Goal: Transaction & Acquisition: Purchase product/service

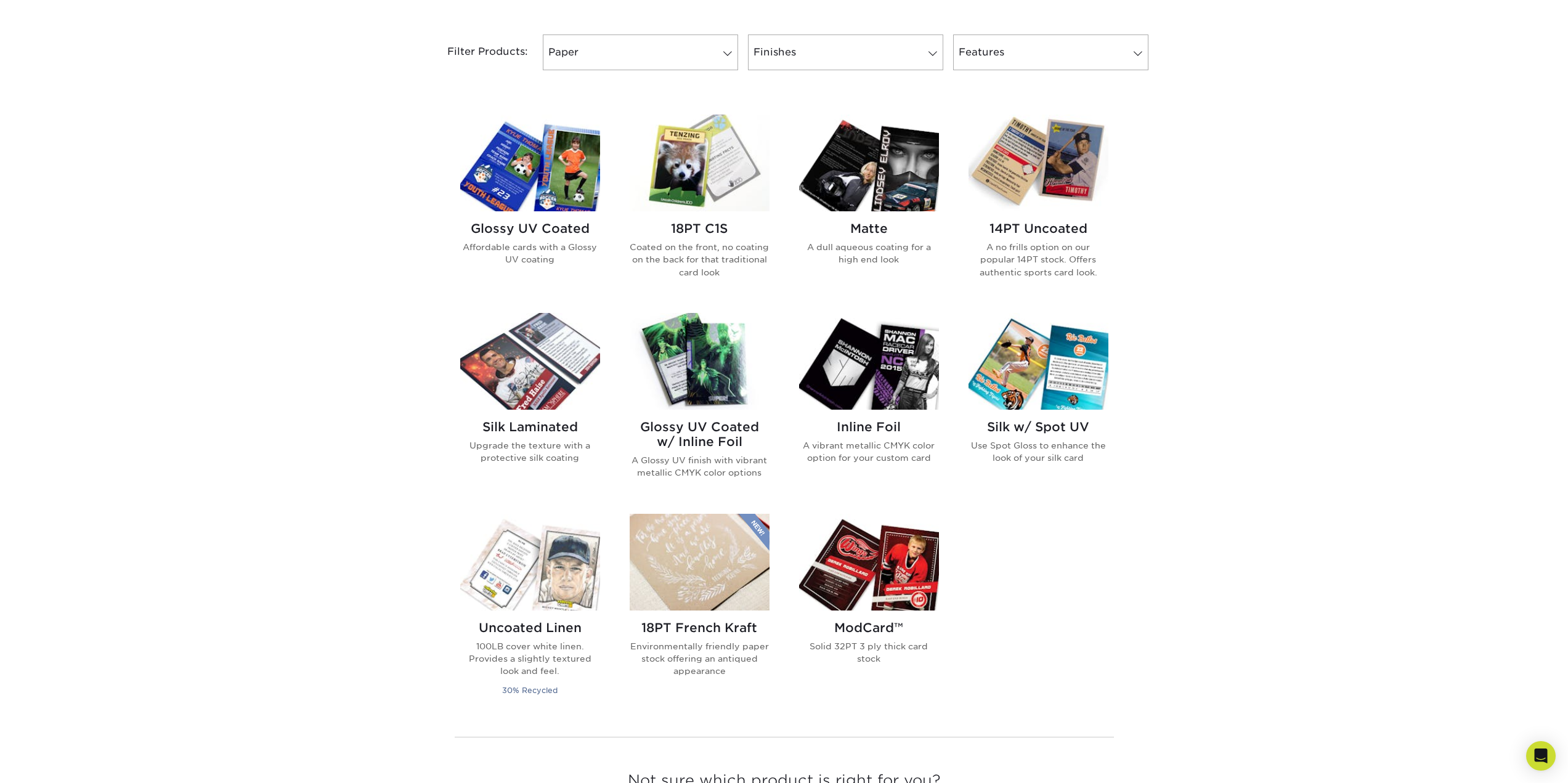
scroll to position [862, 0]
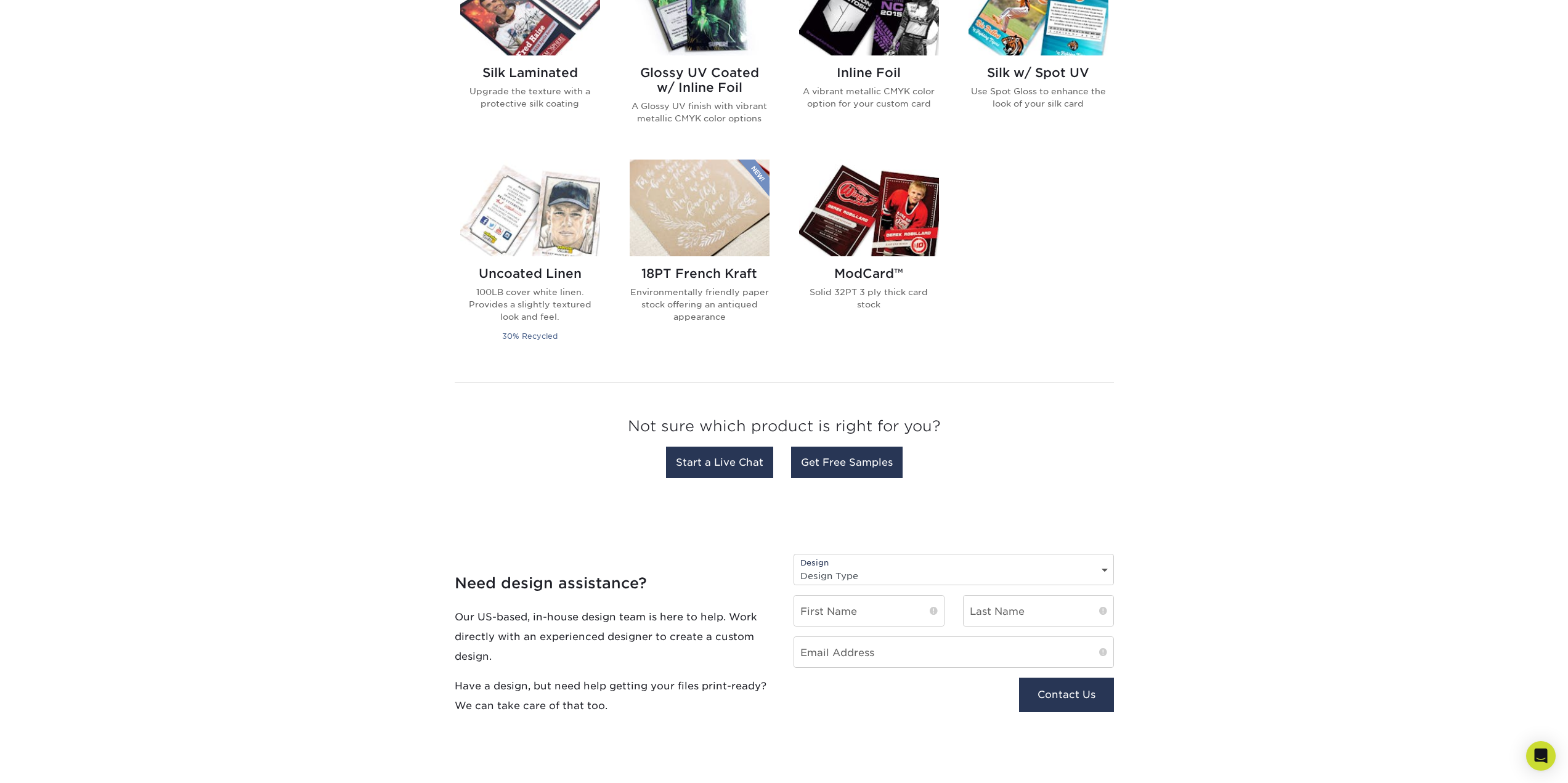
click at [888, 256] on img at bounding box center [869, 208] width 140 height 97
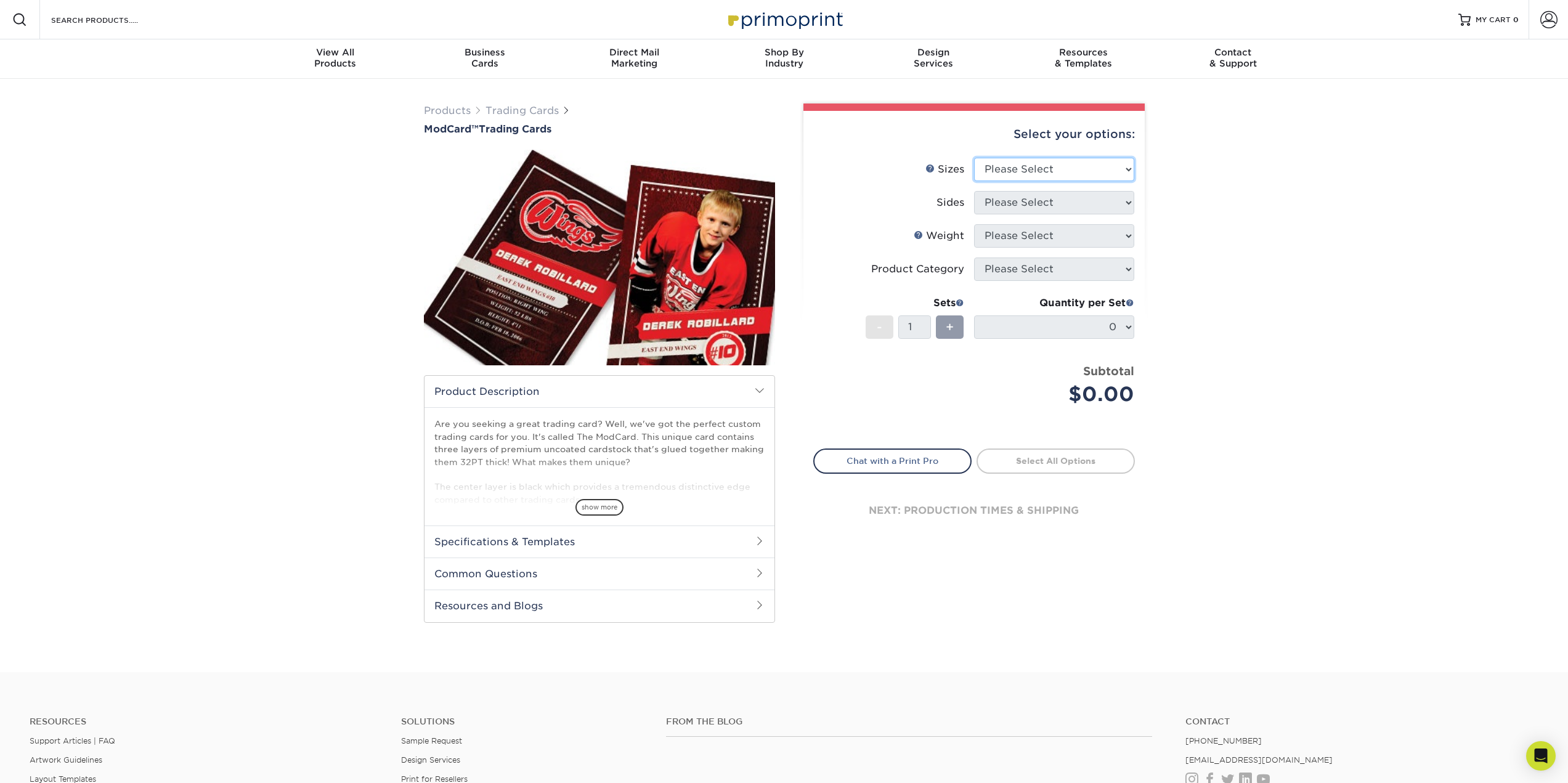
click at [1084, 181] on select "Please Select 2.5" x 3.5"" at bounding box center [1054, 169] width 160 height 23
select select "2.50x3.50"
click at [975, 181] on select "Please Select 2.5" x 3.5"" at bounding box center [1054, 169] width 160 height 23
click at [1078, 214] on select "Please Select Print Both Sides Print Front Only" at bounding box center [1054, 203] width 160 height 23
select select "13abbda7-1d64-4f25-8bb2-c179b224825d"
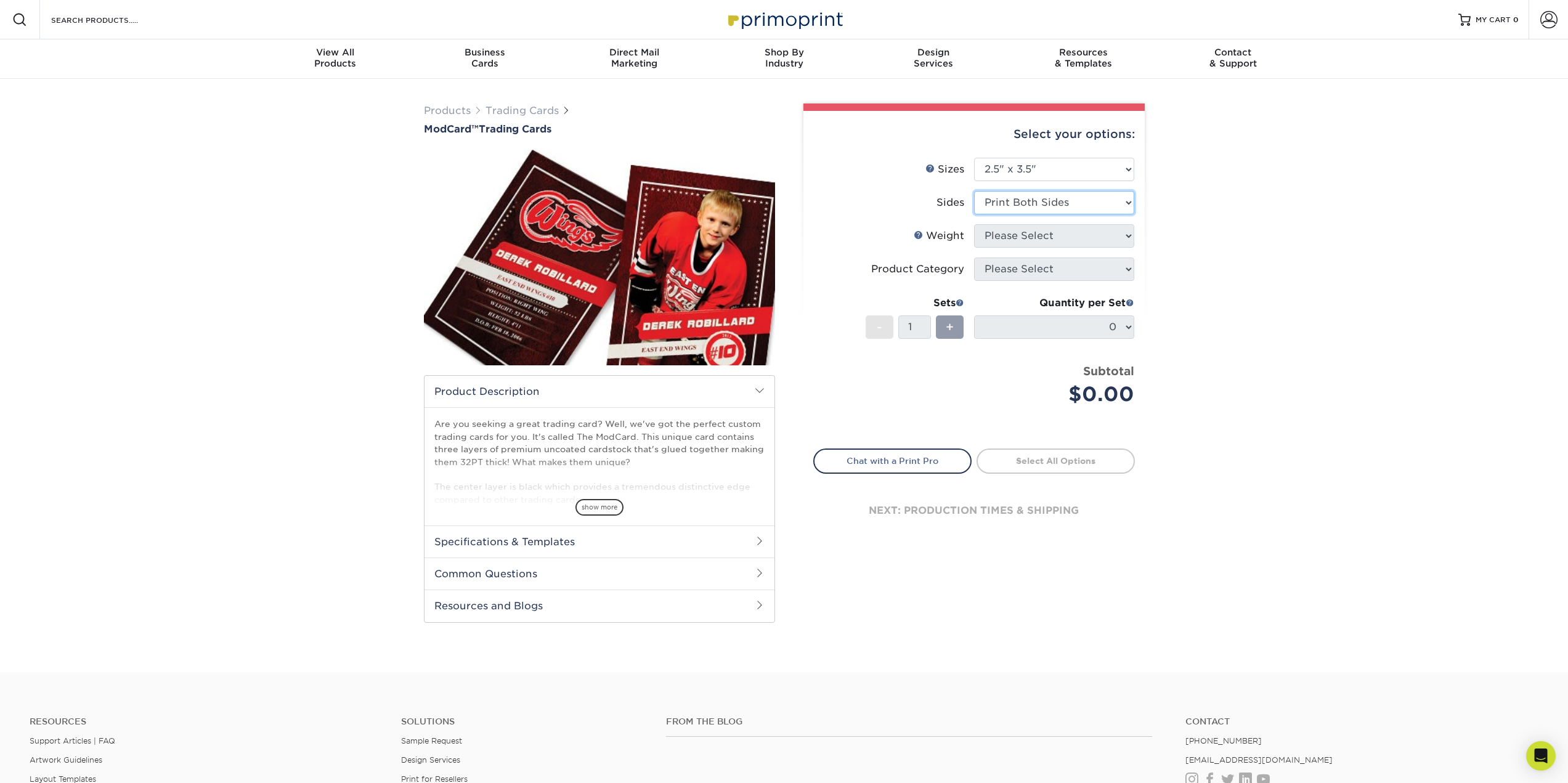
click at [975, 214] on select "Please Select Print Both Sides Print Front Only" at bounding box center [1054, 203] width 160 height 23
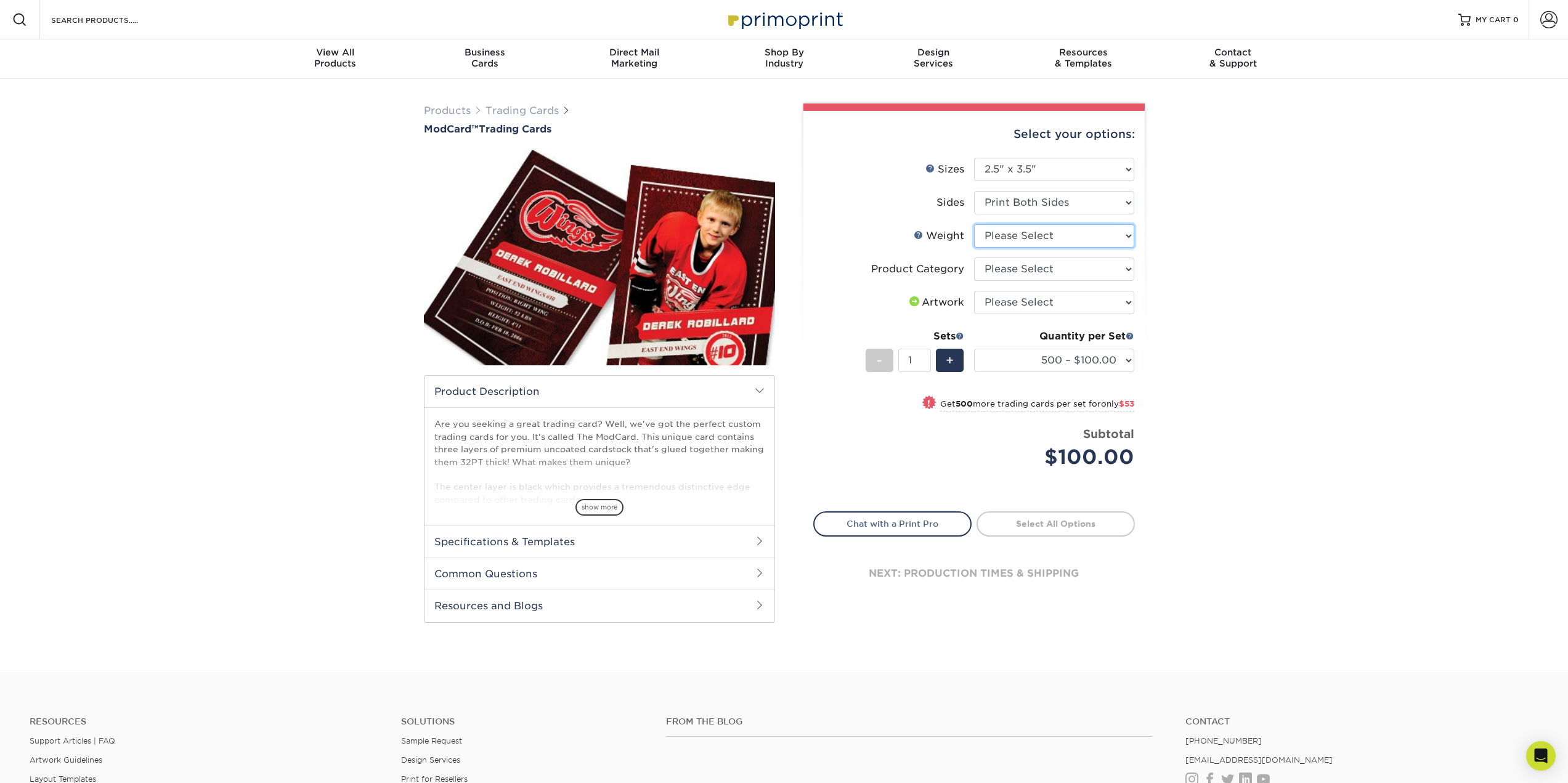
click at [1080, 248] on select "Please Select 32PTUCBLK" at bounding box center [1054, 236] width 160 height 23
select select "32PTUCBLK"
click at [975, 248] on select "Please Select 32PTUCBLK" at bounding box center [1054, 236] width 160 height 23
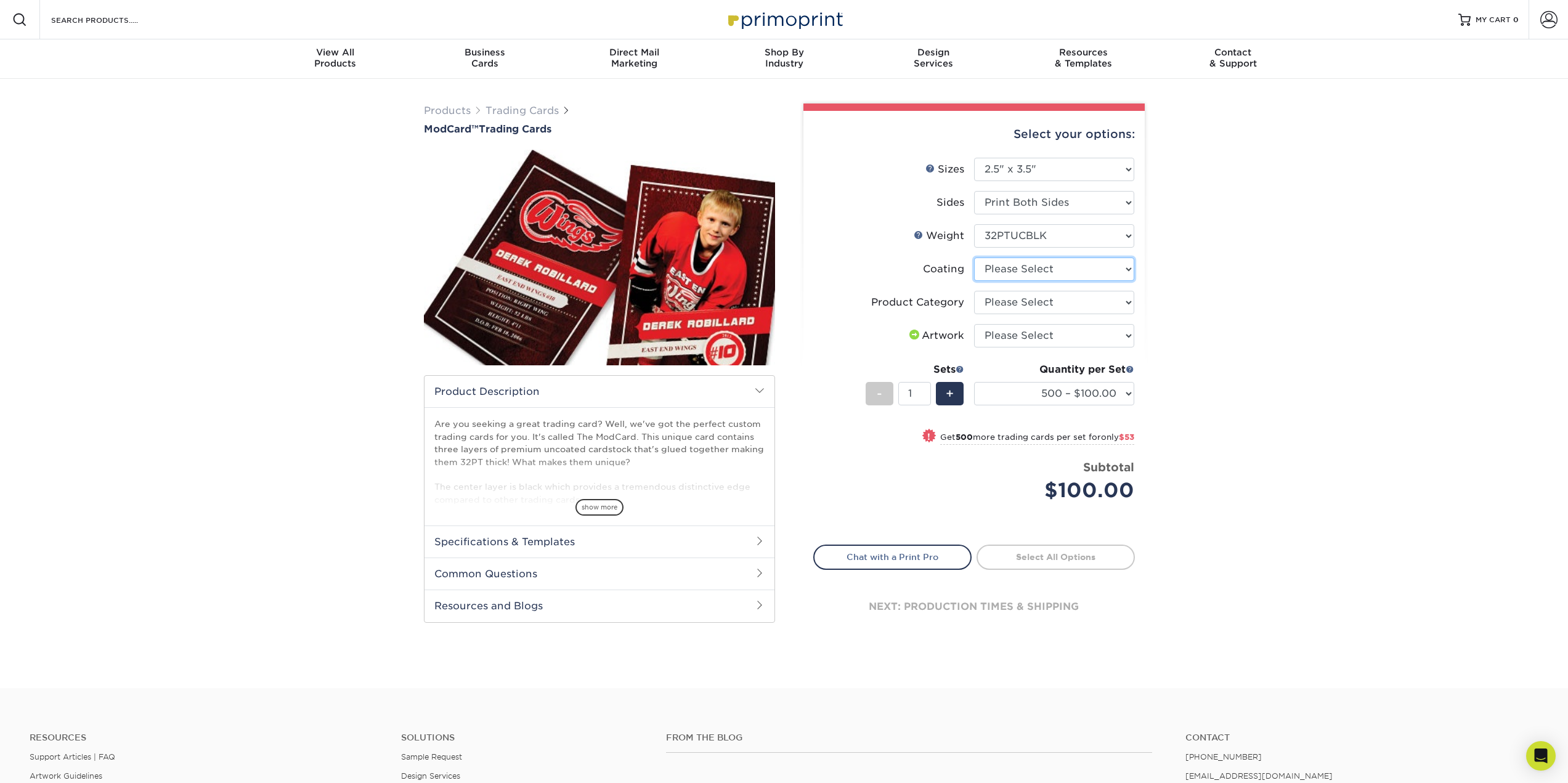
click at [1100, 281] on select at bounding box center [1054, 269] width 160 height 23
click at [975, 281] on select at bounding box center [1054, 269] width 160 height 23
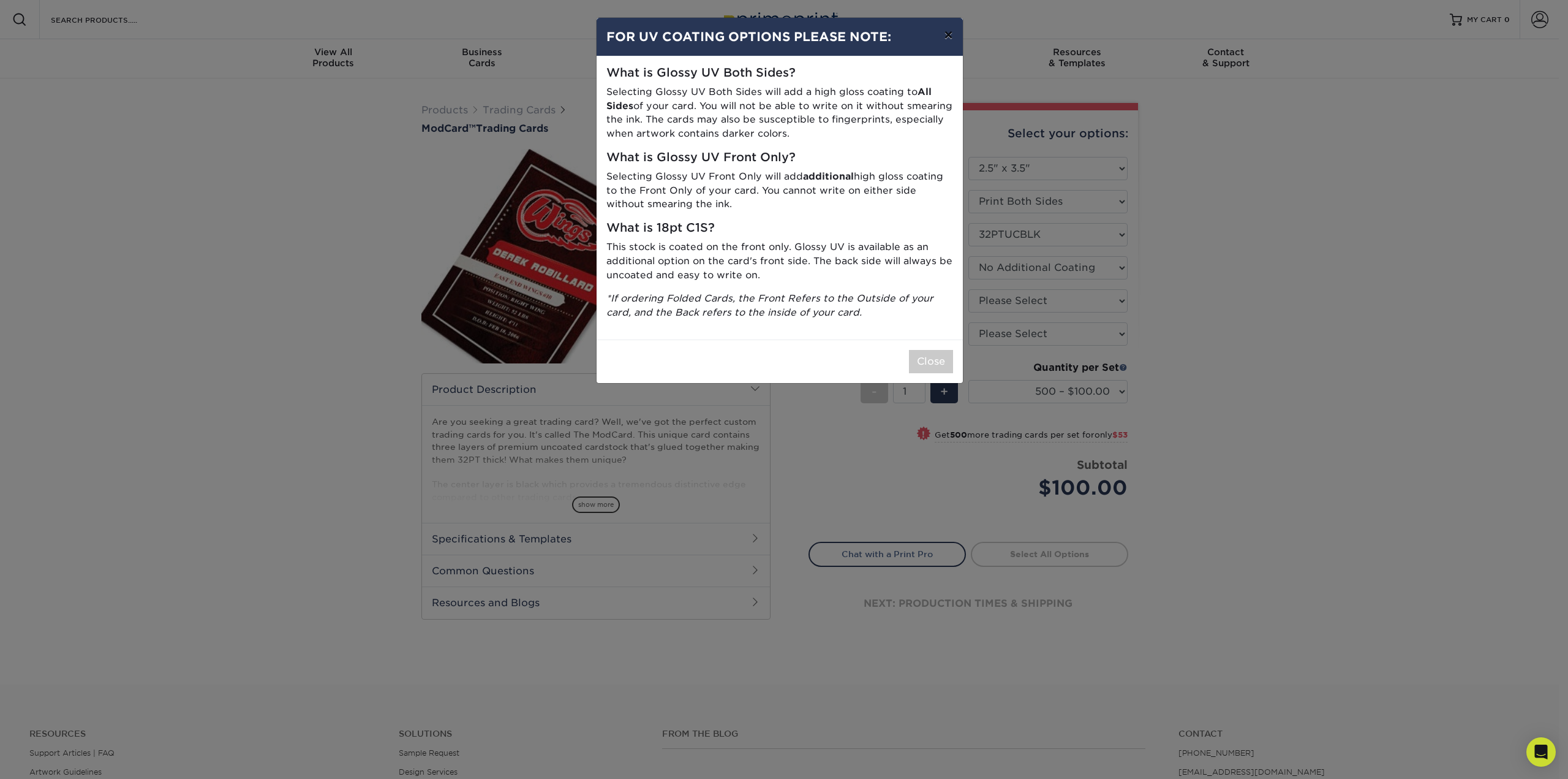
click at [948, 48] on button "×" at bounding box center [948, 35] width 28 height 35
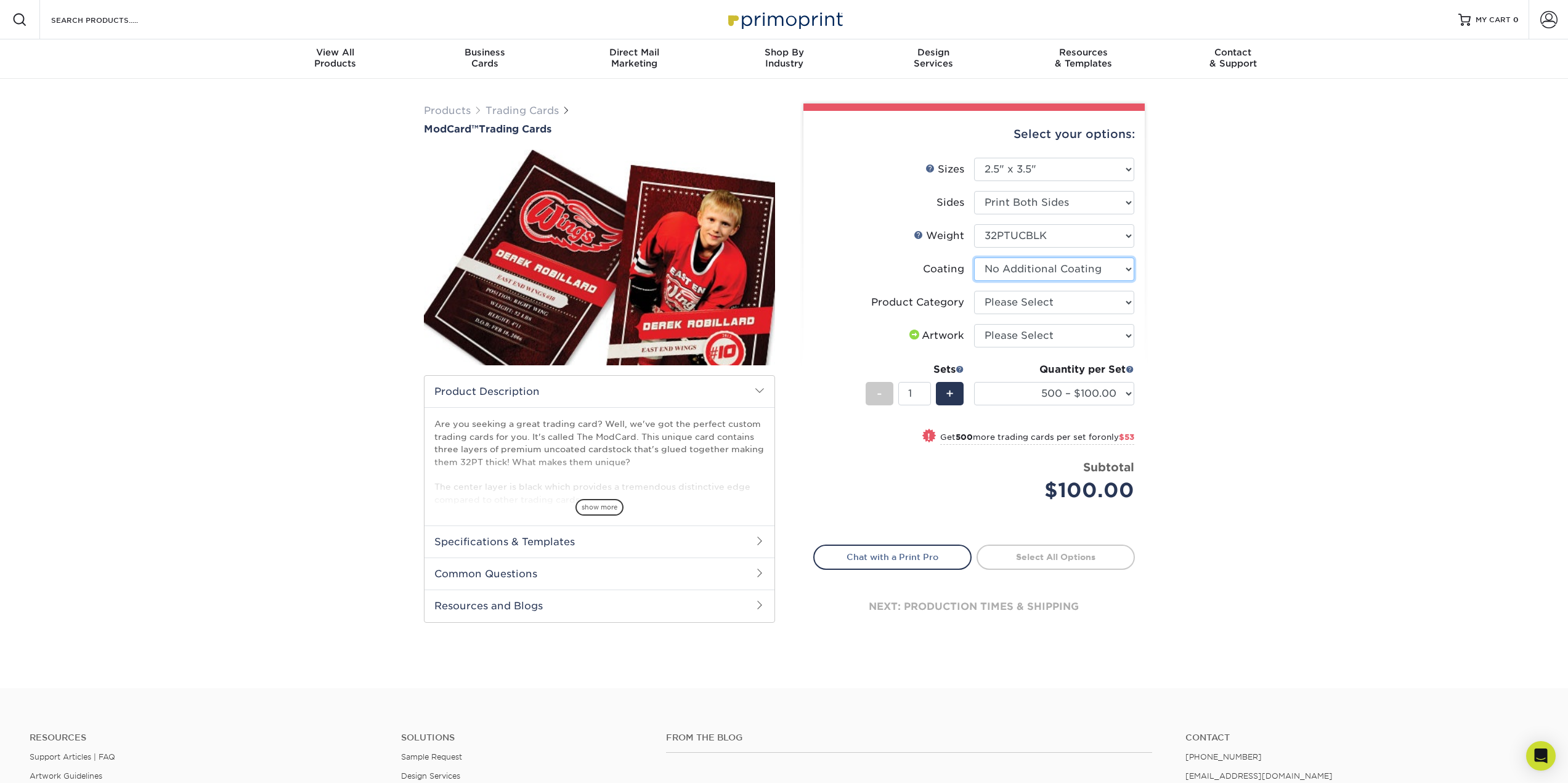
click at [1106, 281] on select at bounding box center [1054, 269] width 160 height 23
select select "-1"
click at [975, 281] on select at bounding box center [1054, 269] width 160 height 23
select select
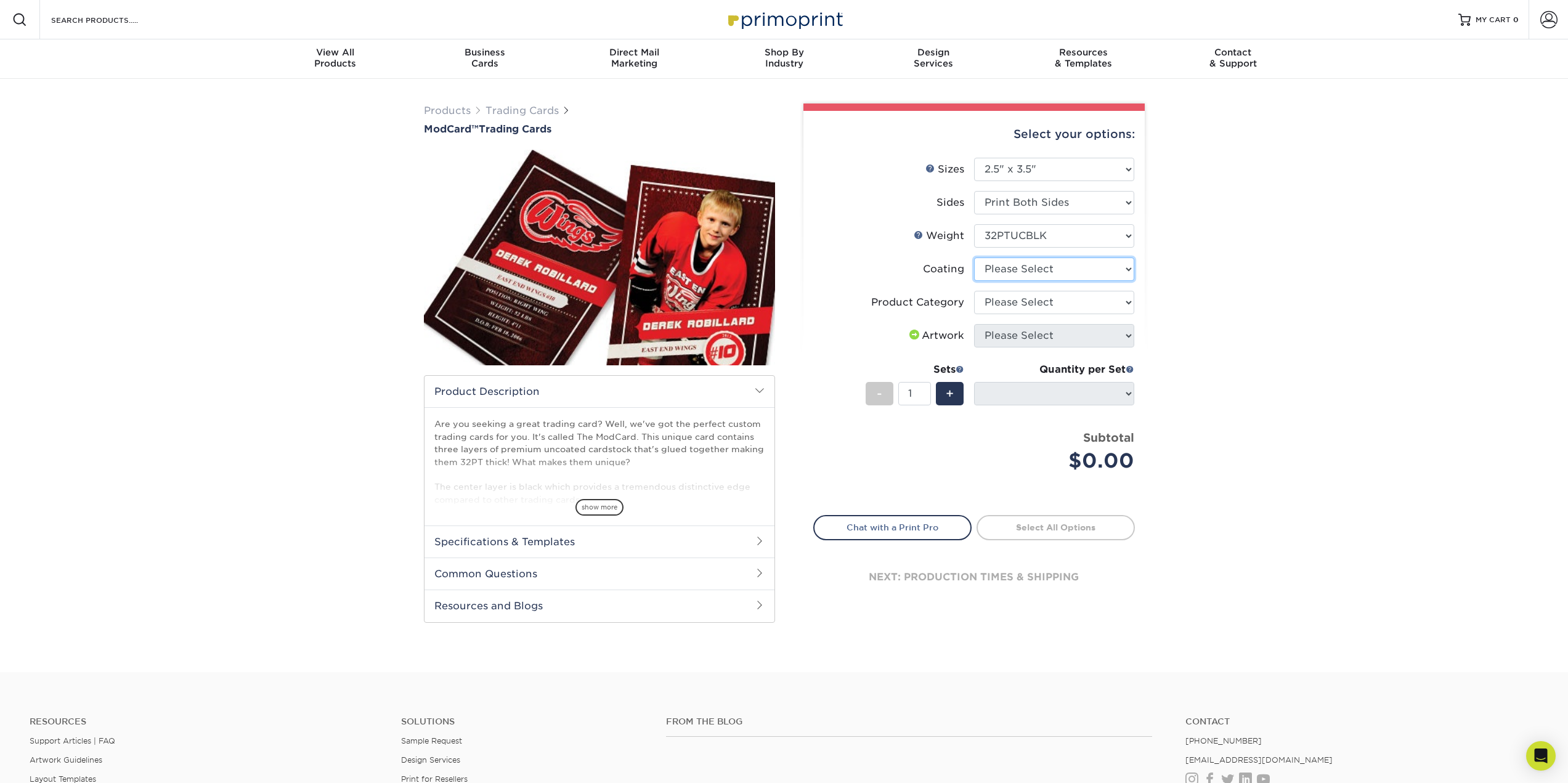
click at [1095, 281] on select at bounding box center [1054, 269] width 160 height 23
select select "3e7618de-abca-4bda-9f97-8b9129e913d8"
click at [975, 281] on select at bounding box center [1054, 269] width 160 height 23
select select "-1"
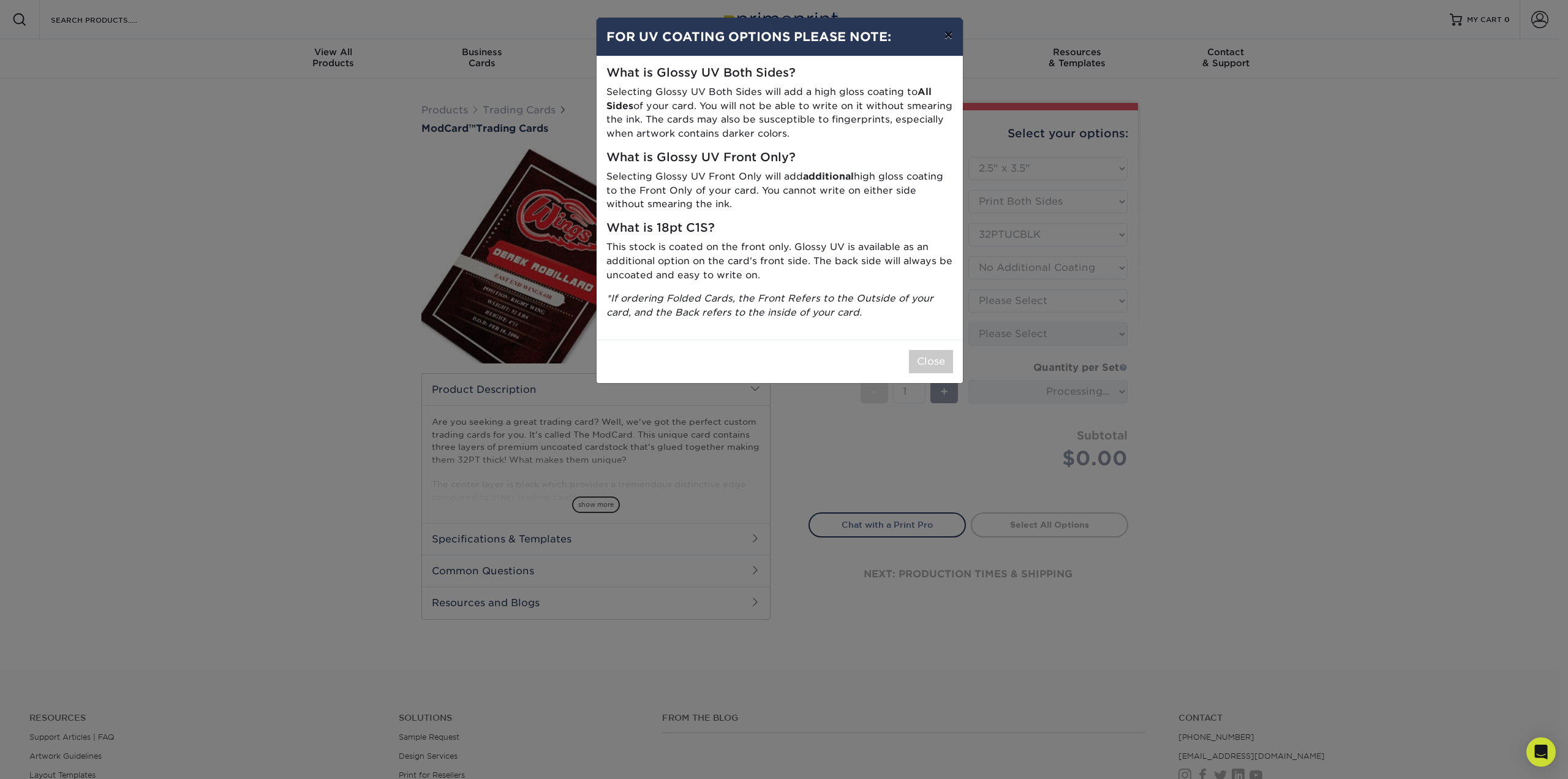
click at [951, 48] on button "×" at bounding box center [948, 35] width 28 height 35
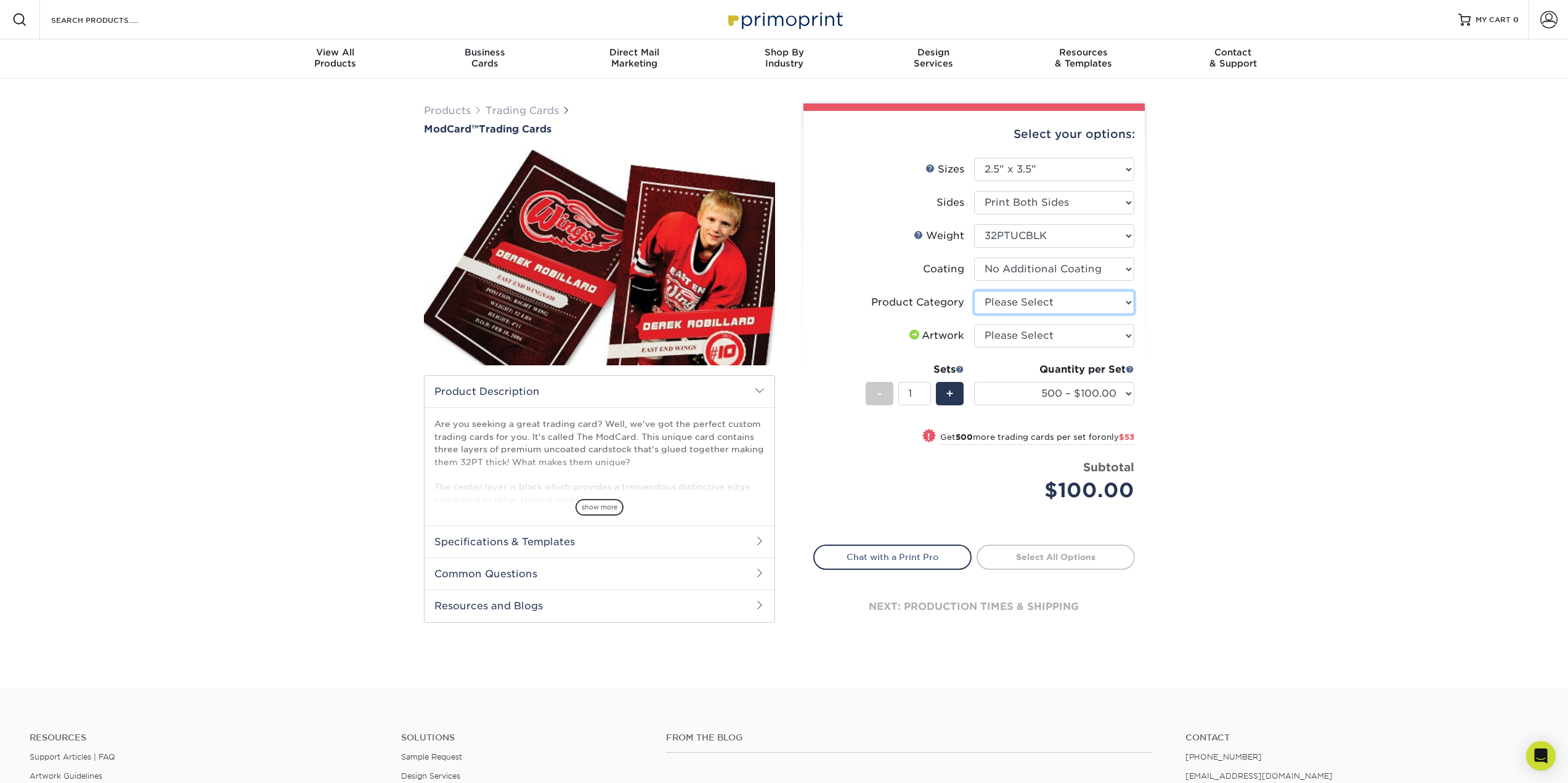
click at [1092, 314] on select "Please Select Trading Cards" at bounding box center [1054, 302] width 160 height 23
select select "c2f9bce9-36c2-409d-b101-c29d9d031e18"
click at [975, 314] on select "Please Select Trading Cards" at bounding box center [1054, 302] width 160 height 23
click at [1115, 347] on select "Please Select I will upload files I need a design - $100" at bounding box center [1054, 335] width 160 height 23
select select "upload"
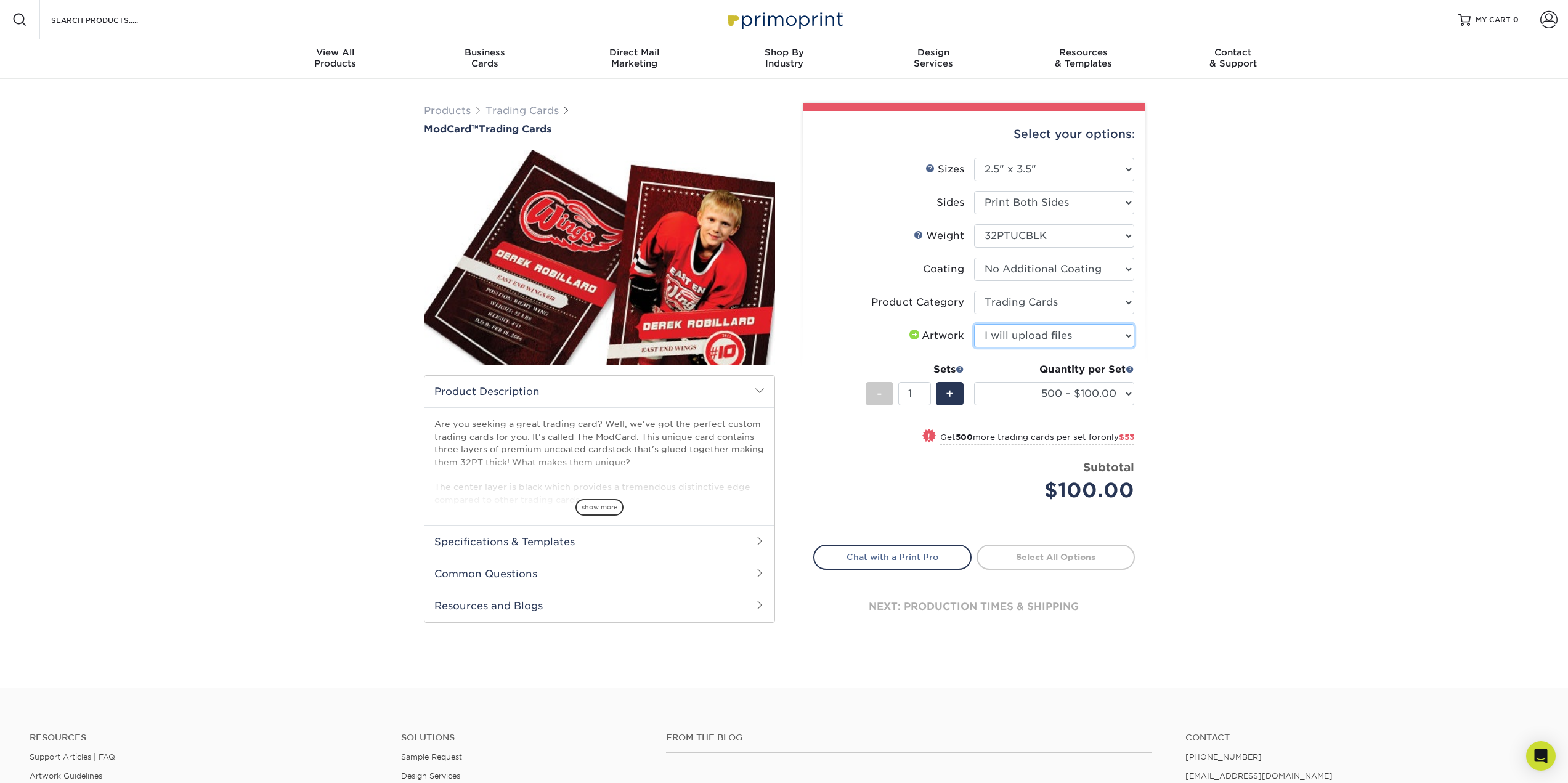
click at [975, 347] on select "Please Select I will upload files I need a design - $100" at bounding box center [1054, 335] width 160 height 23
click at [1334, 442] on div "Products Trading Cards ModCard™ Trading Cards show more Templates /" at bounding box center [784, 383] width 1568 height 609
click at [998, 405] on select "500 – $100.00 1000 – $153.00" at bounding box center [1054, 393] width 160 height 23
click at [1322, 481] on div "Products Trading Cards ModCard™ Trading Cards show more Templates /" at bounding box center [784, 383] width 1568 height 609
